Goal: Task Accomplishment & Management: Use online tool/utility

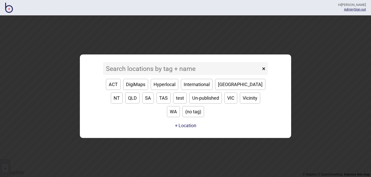
click at [231, 90] on button "[GEOGRAPHIC_DATA]" at bounding box center [240, 84] width 50 height 11
type input "[GEOGRAPHIC_DATA]"
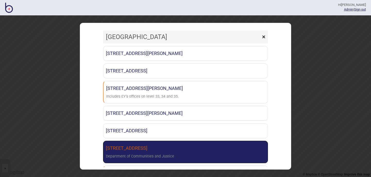
click at [158, 153] on link "6 Parramatta Square Department of Communities and Justice" at bounding box center [185, 152] width 165 height 22
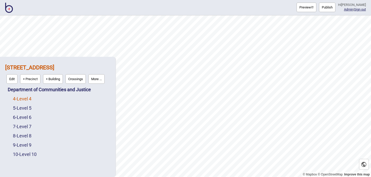
click at [28, 100] on link "4 - Level 4" at bounding box center [22, 98] width 19 height 5
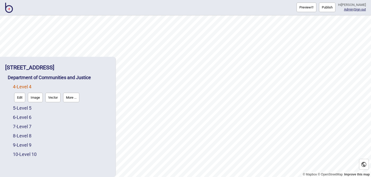
click at [20, 99] on button "Edit" at bounding box center [19, 98] width 11 height 10
click at [28, 110] on link "5 - Level 5" at bounding box center [22, 108] width 19 height 5
click at [20, 106] on button "Edit" at bounding box center [19, 107] width 11 height 10
click at [24, 120] on link "6 - Level 6" at bounding box center [22, 117] width 19 height 5
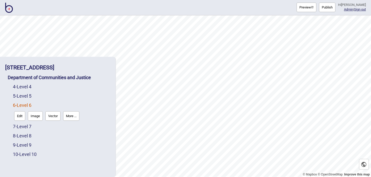
click at [21, 115] on button "Edit" at bounding box center [19, 116] width 11 height 10
click at [24, 127] on link "7 - Level 7" at bounding box center [22, 126] width 19 height 5
click at [19, 124] on button "Edit" at bounding box center [19, 126] width 11 height 10
click at [23, 136] on link "8 - Level 8" at bounding box center [22, 135] width 19 height 5
click at [19, 134] on button "Edit" at bounding box center [19, 135] width 11 height 10
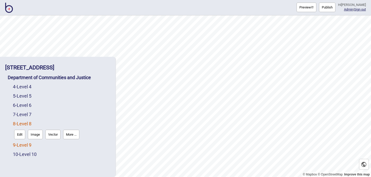
click at [24, 147] on link "9 - Level 9" at bounding box center [22, 145] width 19 height 5
click at [22, 142] on button "Edit" at bounding box center [19, 144] width 11 height 10
click at [23, 154] on link "10 - Level 10" at bounding box center [25, 154] width 24 height 5
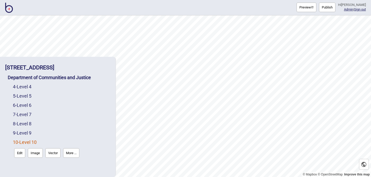
click at [23, 154] on button "Edit" at bounding box center [19, 154] width 11 height 10
